Goal: Navigation & Orientation: Find specific page/section

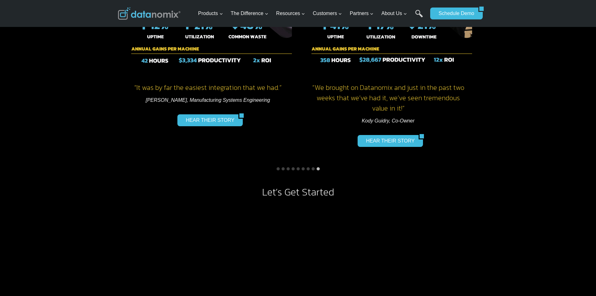
scroll to position [501, 0]
click at [288, 168] on button "Go to slide 3" at bounding box center [288, 168] width 3 height 3
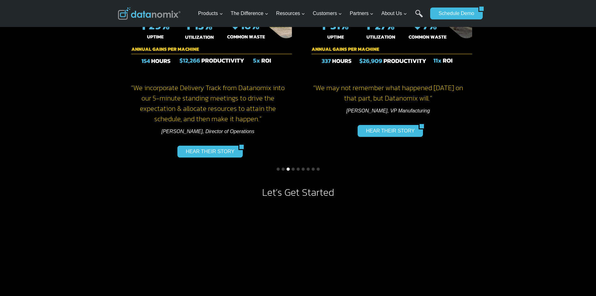
click at [288, 169] on button "Go to slide 3" at bounding box center [288, 168] width 3 height 3
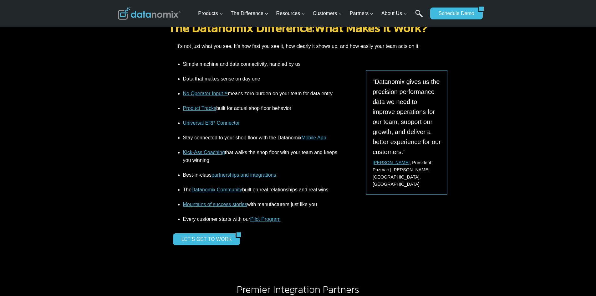
scroll to position [876, 0]
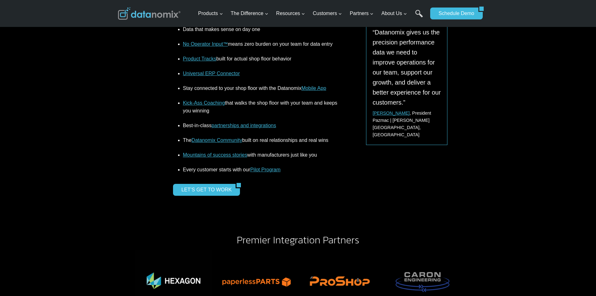
click at [268, 170] on link "Pilot Program" at bounding box center [265, 169] width 30 height 5
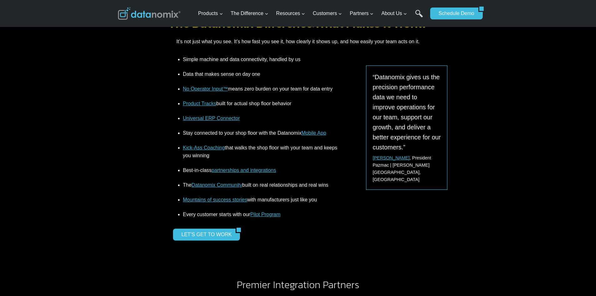
scroll to position [845, 0]
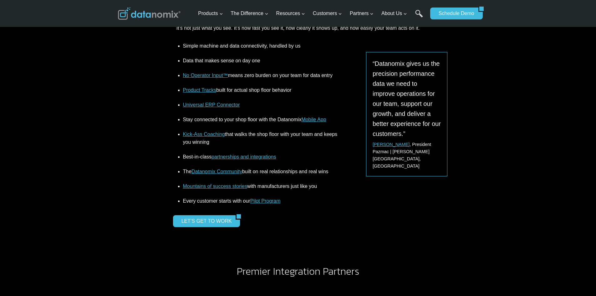
click at [208, 172] on link "Datanomix Community" at bounding box center [217, 171] width 51 height 5
